Goal: Task Accomplishment & Management: Use online tool/utility

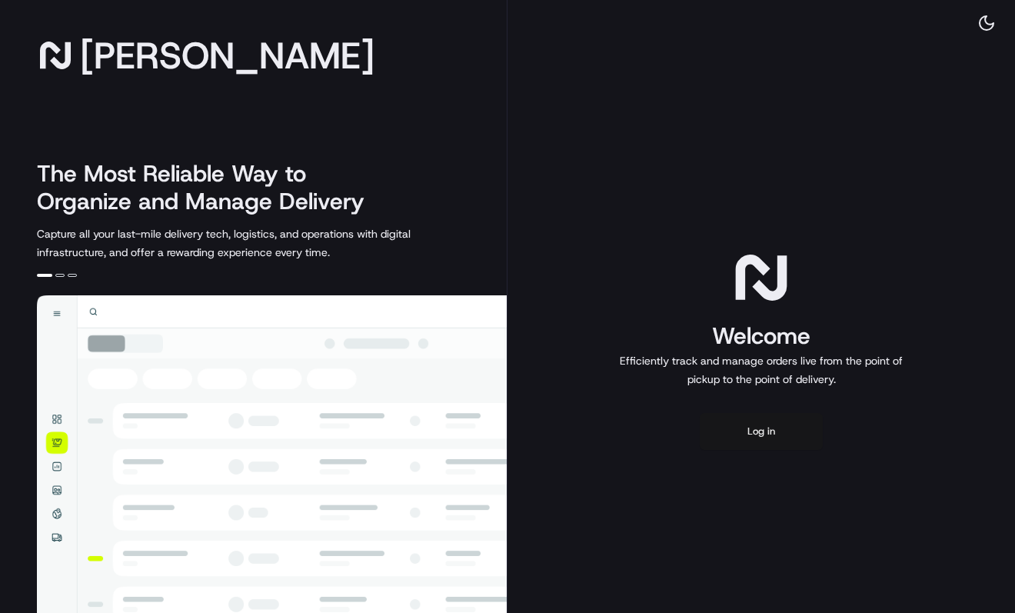
click at [776, 447] on button "Log in" at bounding box center [761, 431] width 123 height 37
